Goal: Transaction & Acquisition: Purchase product/service

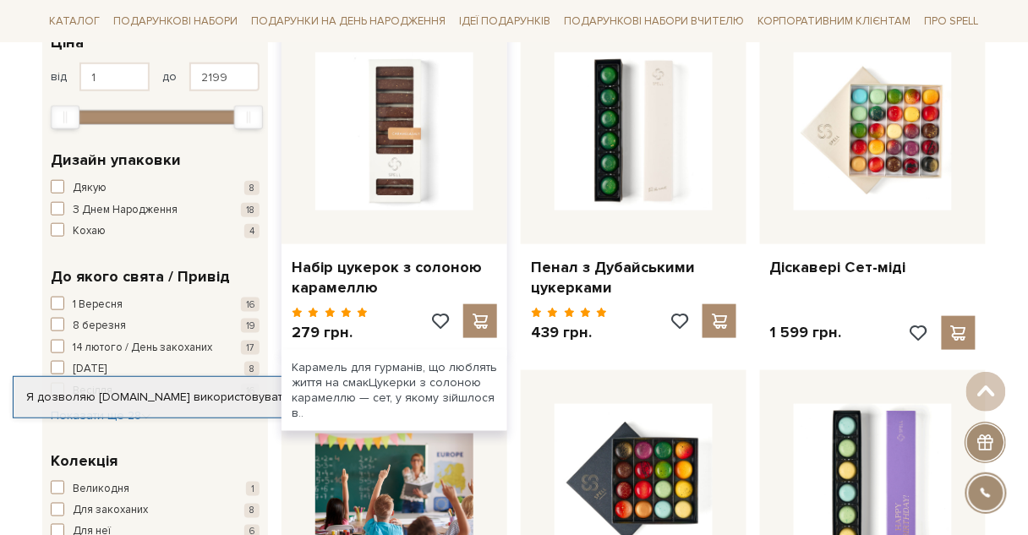
scroll to position [338, 0]
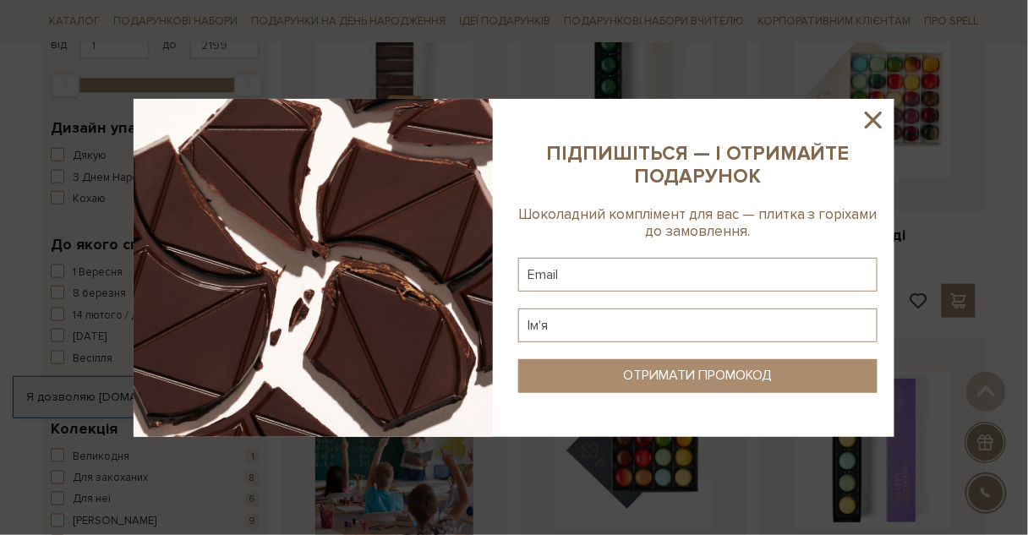
click at [882, 115] on icon at bounding box center [873, 120] width 29 height 29
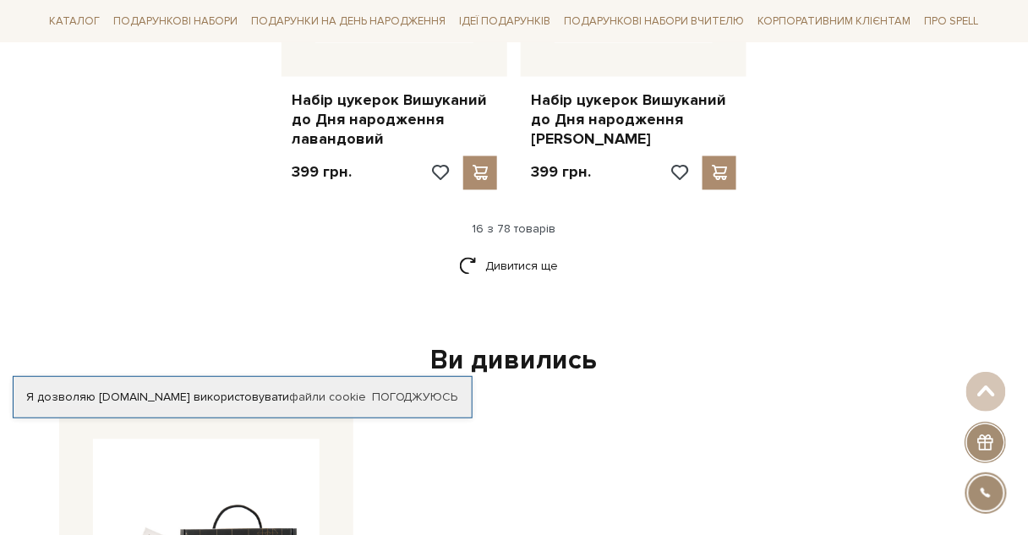
scroll to position [2299, 0]
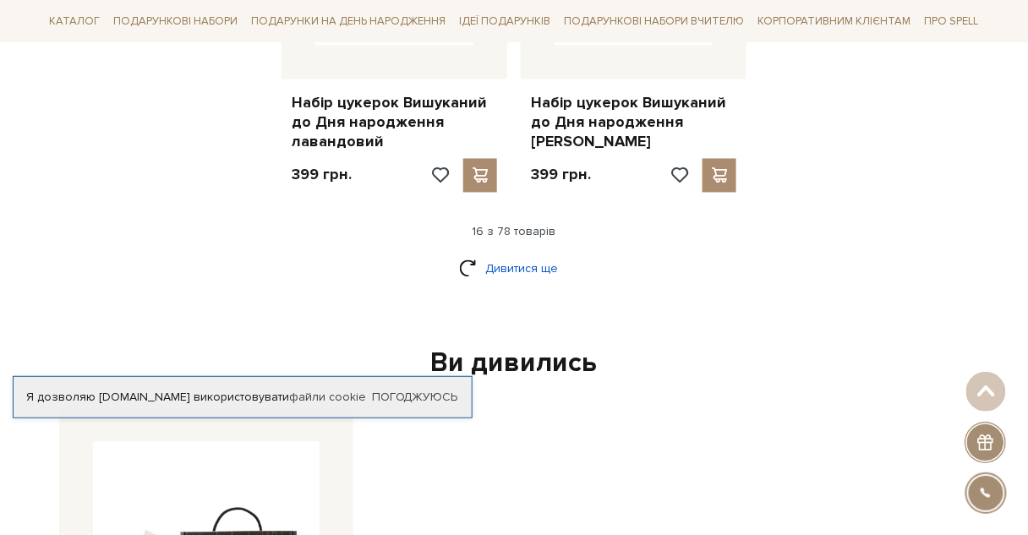
click at [549, 254] on link "Дивитися ще" at bounding box center [514, 269] width 110 height 30
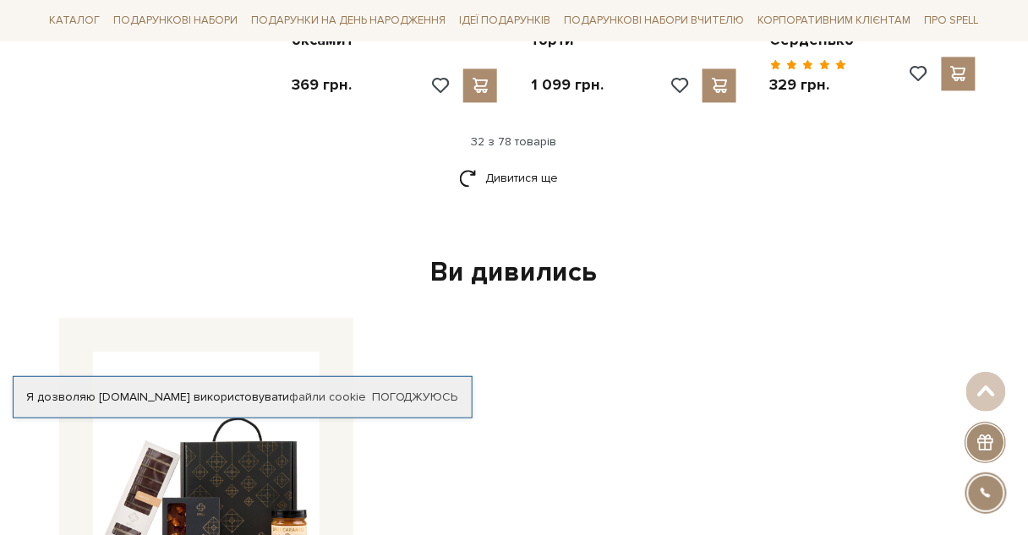
scroll to position [4124, 0]
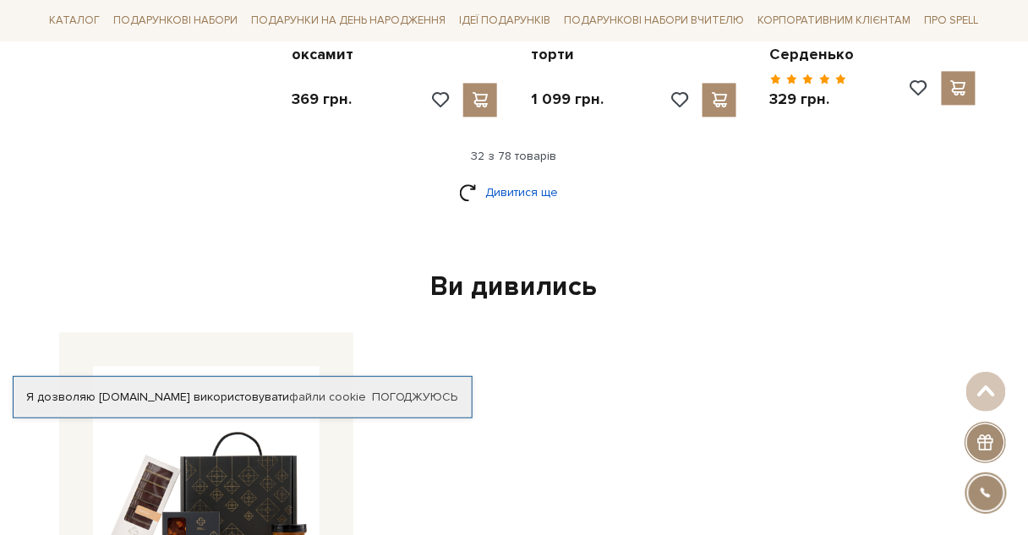
click at [517, 177] on link "Дивитися ще" at bounding box center [514, 192] width 110 height 30
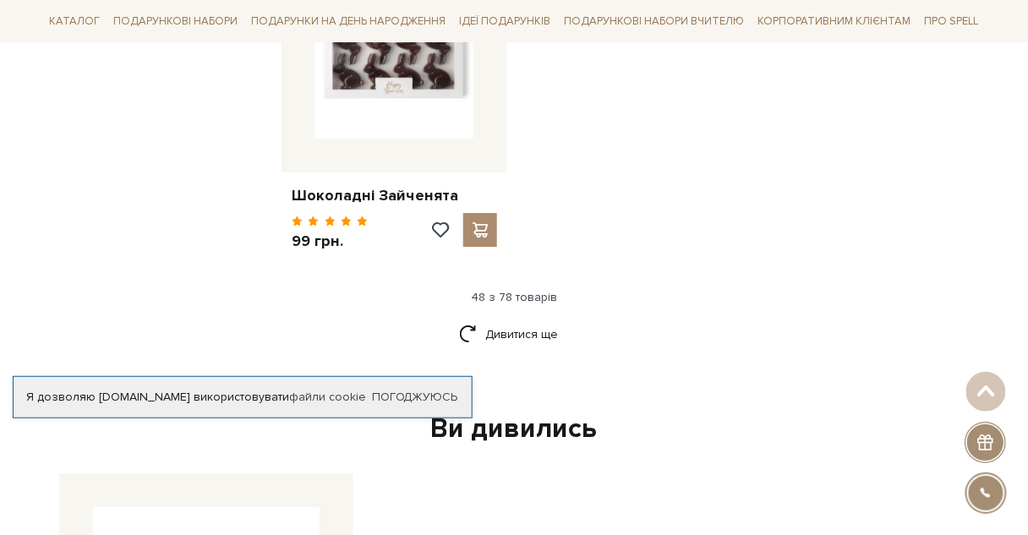
scroll to position [6153, 0]
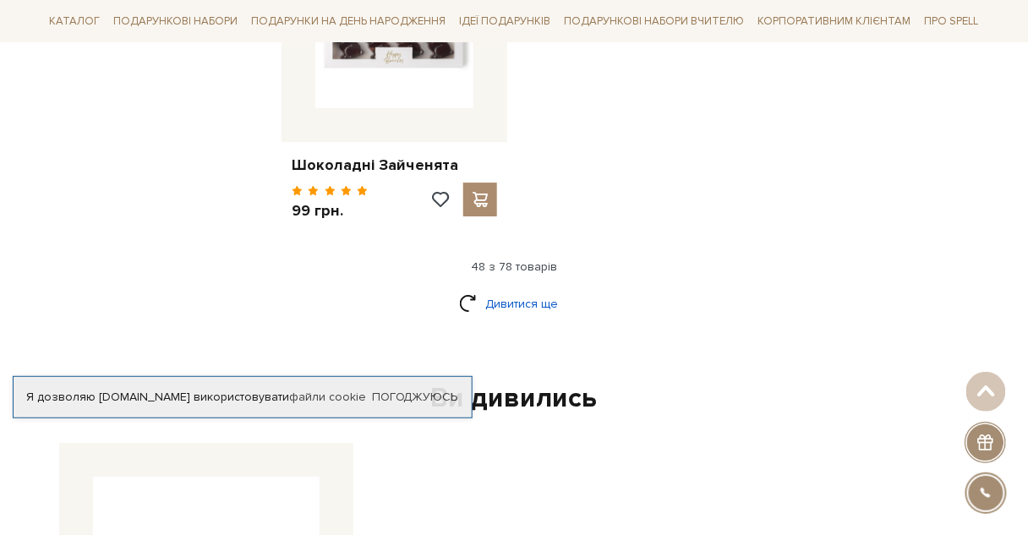
click at [521, 289] on link "Дивитися ще" at bounding box center [514, 304] width 110 height 30
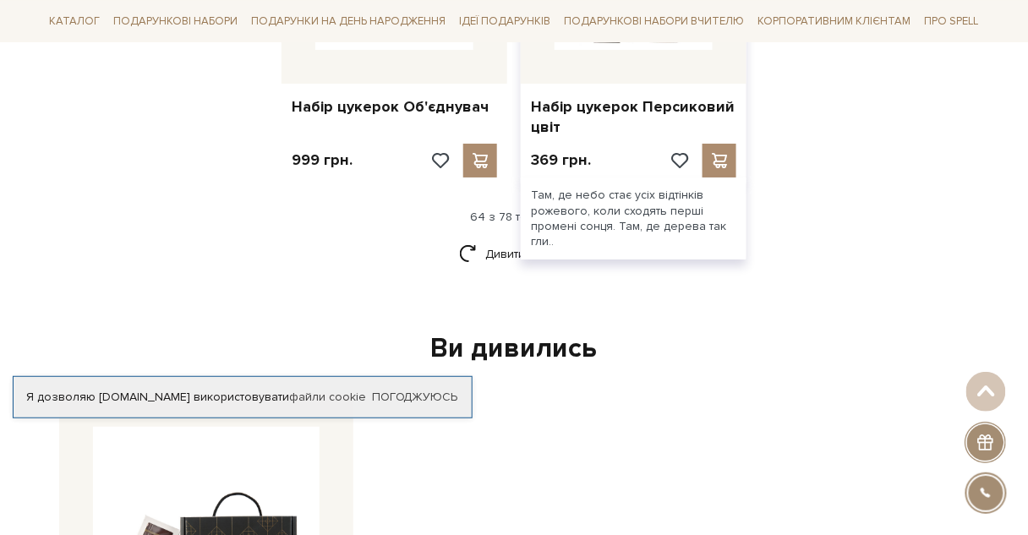
scroll to position [7978, 0]
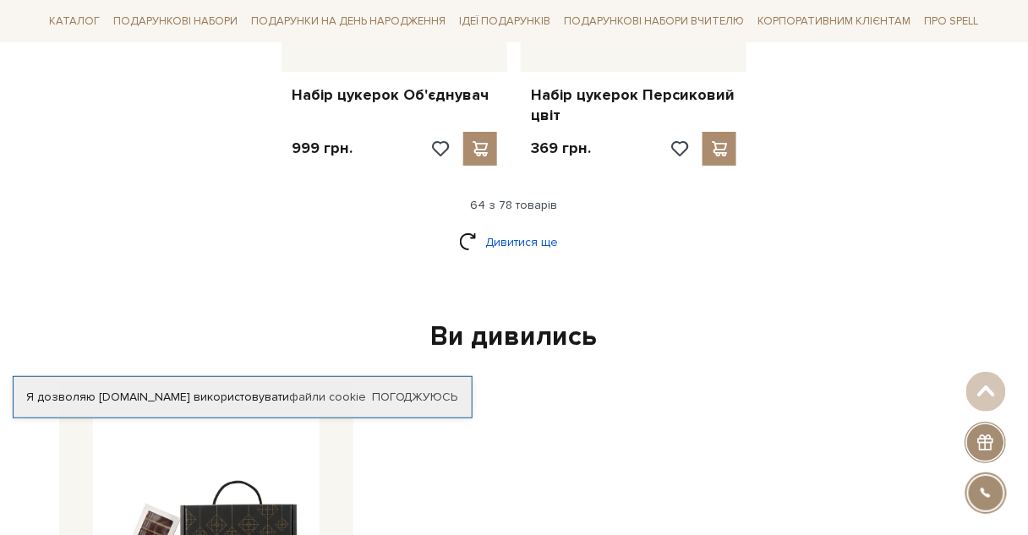
click at [501, 227] on link "Дивитися ще" at bounding box center [514, 242] width 110 height 30
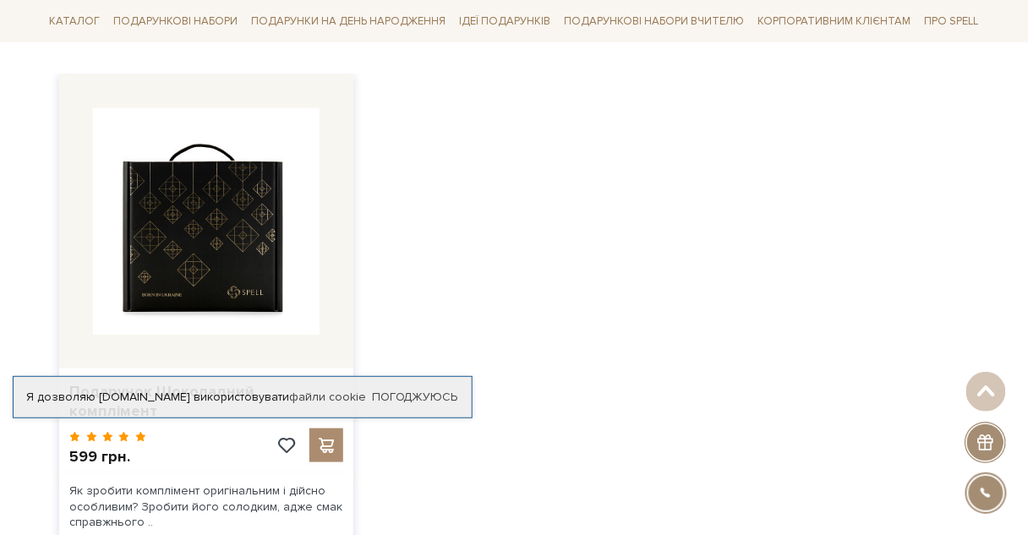
scroll to position [9871, 0]
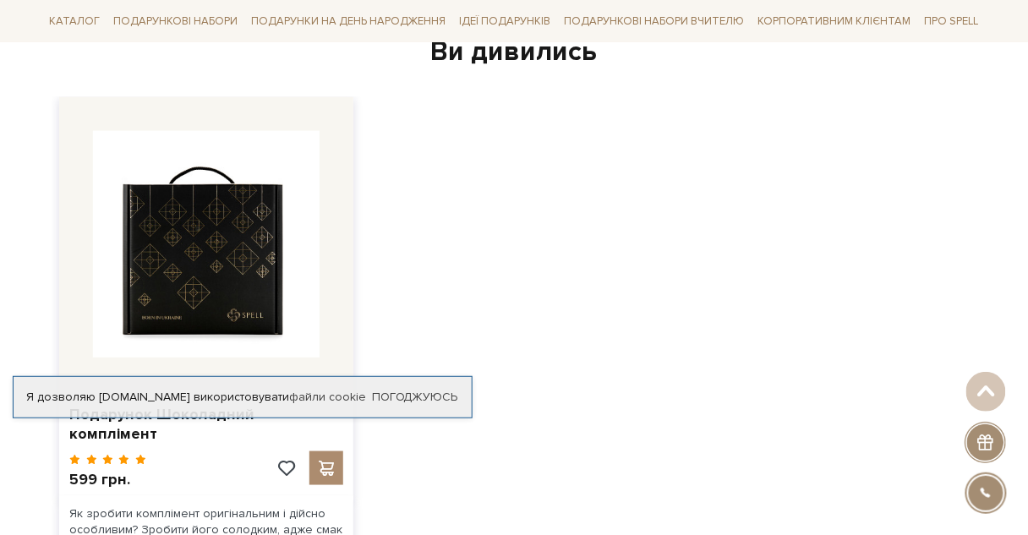
click at [213, 198] on img at bounding box center [206, 244] width 227 height 227
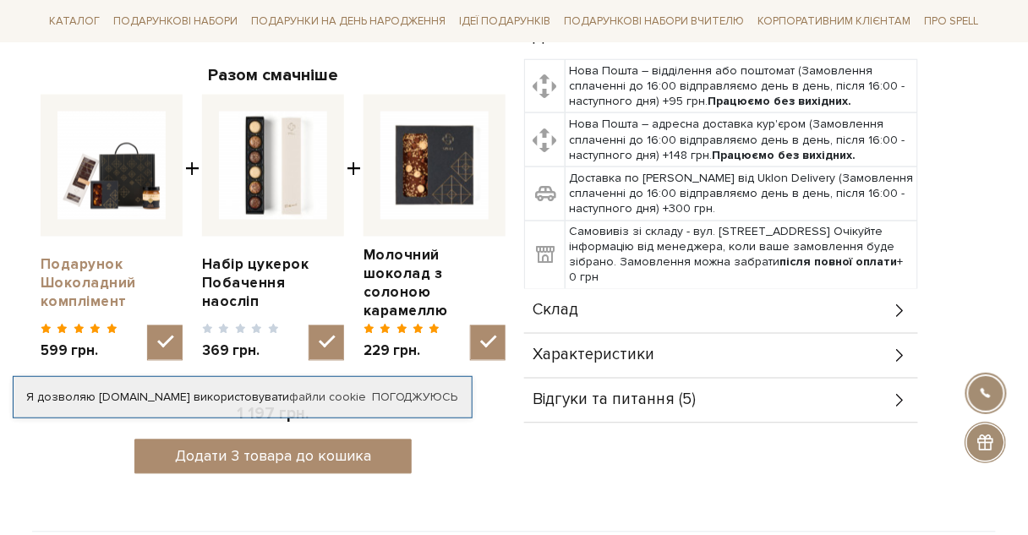
scroll to position [609, 0]
